Goal: Task Accomplishment & Management: Manage account settings

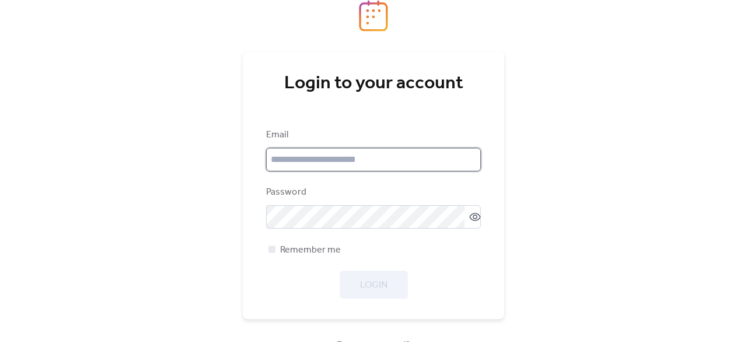
click at [371, 157] on input "email" at bounding box center [373, 159] width 215 height 23
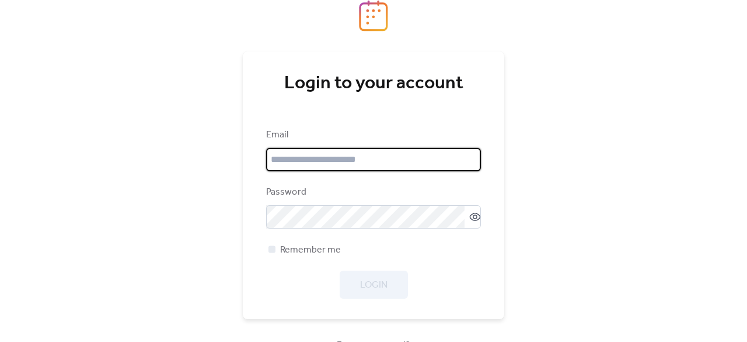
type input "**********"
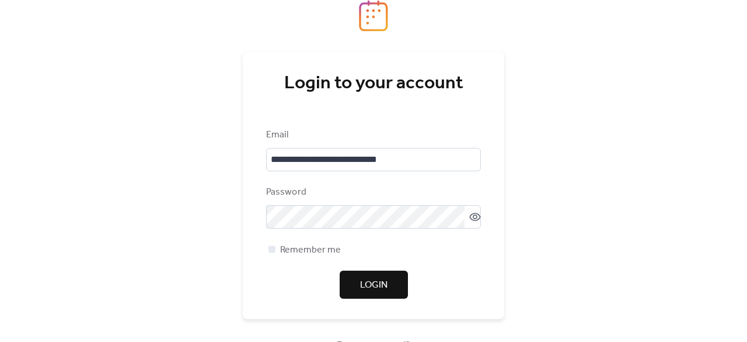
click at [377, 278] on span "Login" at bounding box center [373, 285] width 27 height 14
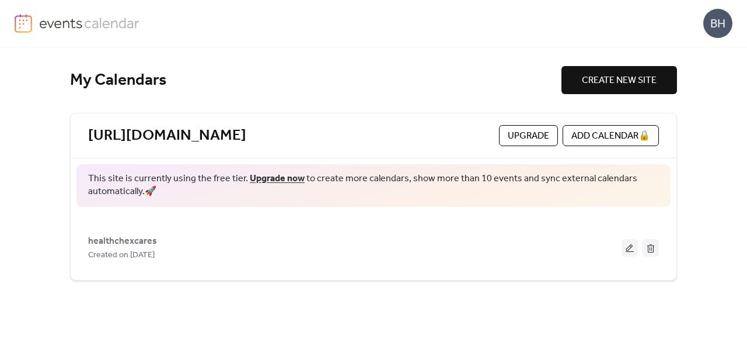
click at [489, 54] on div "My Calendars CREATE NEW SITE [URL][DOMAIN_NAME] Upgrade ADD CALENDAR 🔒 This sit…" at bounding box center [373, 194] width 607 height 294
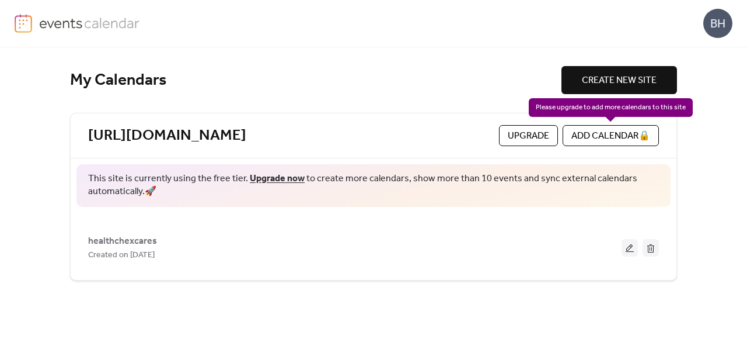
click at [585, 138] on div "ADD CALENDAR 🔒" at bounding box center [611, 135] width 96 height 21
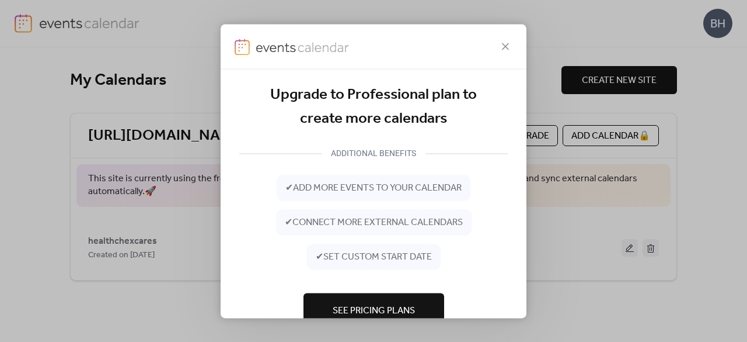
click at [432, 188] on span "✔ add more events to your calendar" at bounding box center [374, 188] width 176 height 14
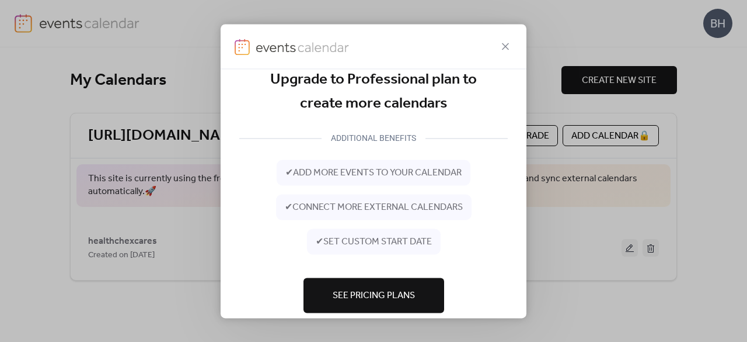
scroll to position [33, 0]
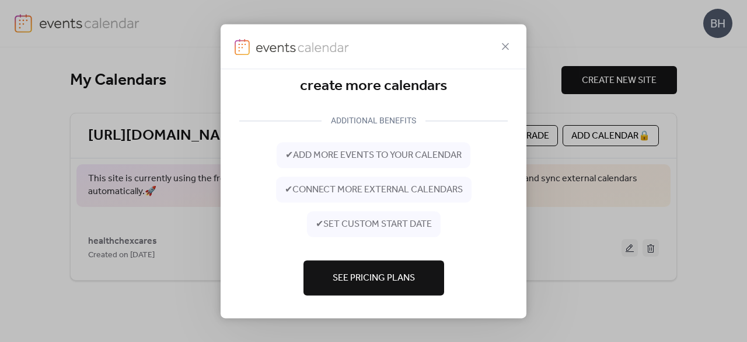
click at [747, 160] on div "Upgrade to Professional plan to create more calendars ADDITIONAL BENEFITS ✔ add…" at bounding box center [373, 171] width 747 height 342
click at [497, 44] on div at bounding box center [374, 46] width 306 height 45
click at [510, 50] on icon at bounding box center [506, 46] width 14 height 14
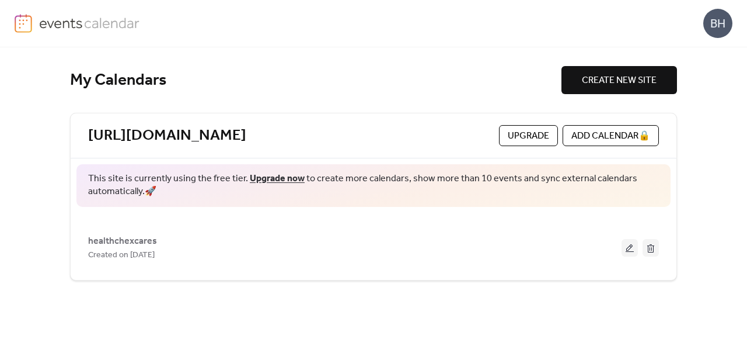
click at [583, 83] on span "CREATE NEW SITE" at bounding box center [619, 81] width 75 height 14
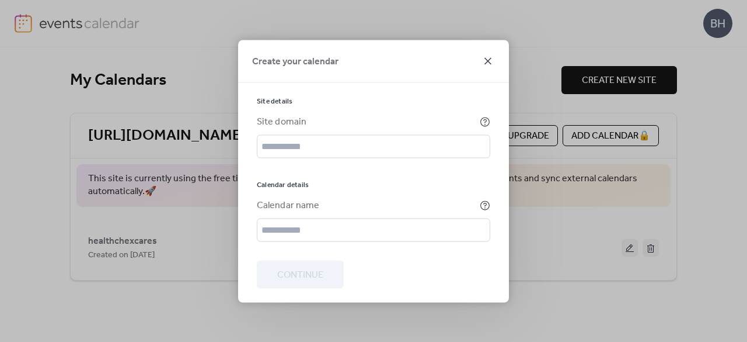
click at [488, 62] on icon at bounding box center [488, 61] width 14 height 14
